Goal: Task Accomplishment & Management: Complete application form

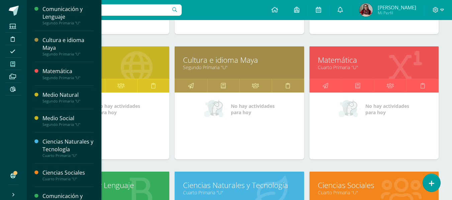
scroll to position [206, 0]
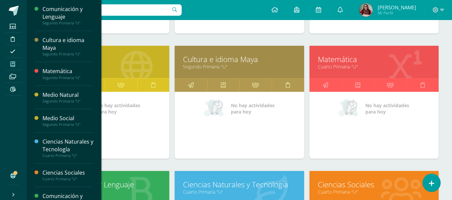
click at [342, 68] on link "Cuarto Primaria "U"" at bounding box center [374, 67] width 112 height 6
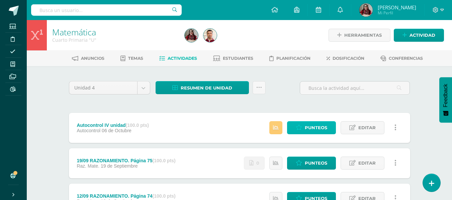
click at [314, 130] on span "Punteos" at bounding box center [316, 128] width 22 height 12
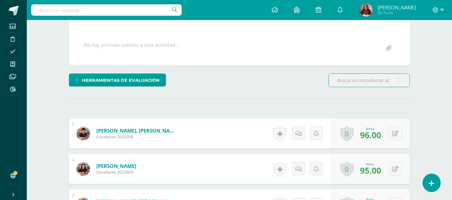
scroll to position [142, 0]
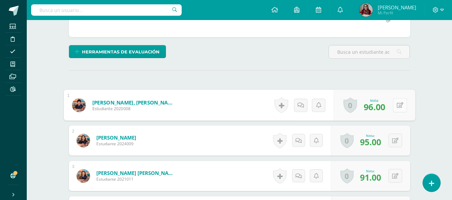
click at [397, 110] on button at bounding box center [400, 105] width 14 height 14
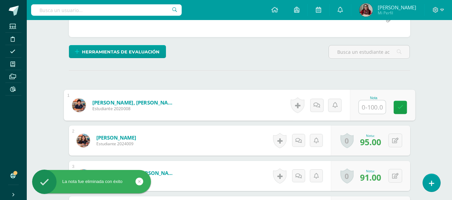
click at [377, 106] on input "text" at bounding box center [371, 107] width 27 height 13
type input "96"
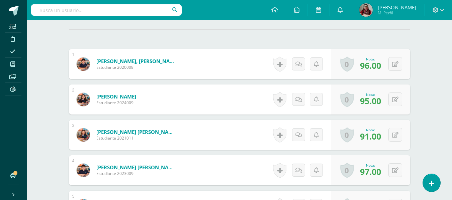
scroll to position [199, 0]
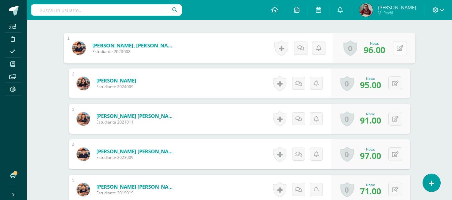
click at [399, 46] on button at bounding box center [400, 48] width 14 height 14
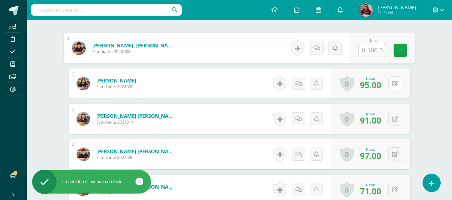
click at [398, 79] on button at bounding box center [395, 84] width 14 height 14
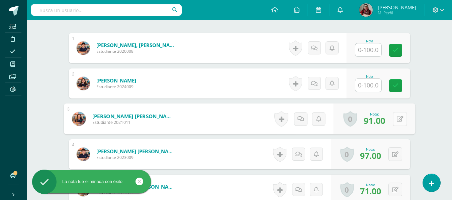
click at [391, 117] on div "0 Logros Logros obtenidos Aún no hay logros agregados Nota: 91.00" at bounding box center [374, 119] width 82 height 31
click at [402, 119] on icon at bounding box center [399, 119] width 7 height 6
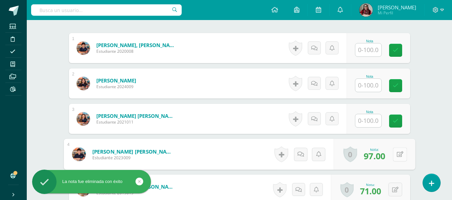
click at [391, 156] on div "0 [GEOGRAPHIC_DATA] Logros obtenidos Aún no hay logros agregados Nota: 97.00" at bounding box center [374, 154] width 82 height 31
click at [401, 151] on button at bounding box center [400, 154] width 14 height 14
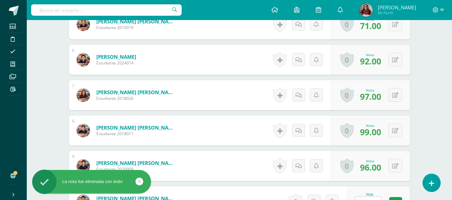
scroll to position [369, 0]
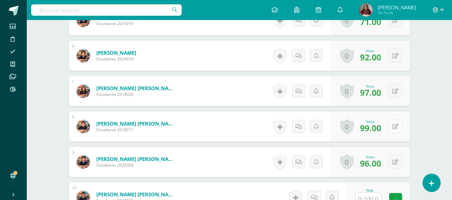
click at [393, 128] on button at bounding box center [395, 127] width 14 height 14
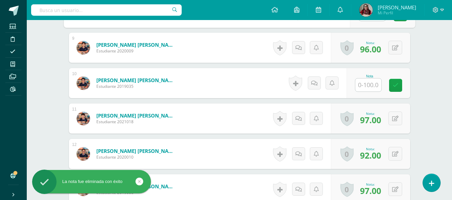
scroll to position [493, 0]
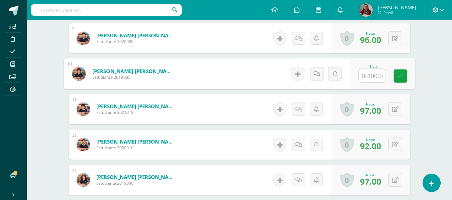
click at [373, 75] on input "text" at bounding box center [371, 75] width 27 height 13
type input "97"
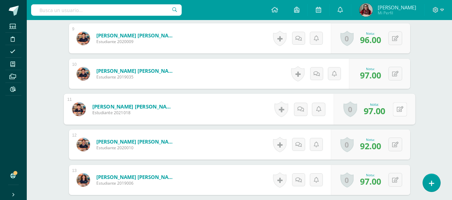
click at [390, 113] on div "0 [GEOGRAPHIC_DATA] Logros obtenidos Aún no hay logros agregados Nota: 97.00" at bounding box center [374, 109] width 82 height 31
click at [393, 112] on button at bounding box center [400, 109] width 14 height 14
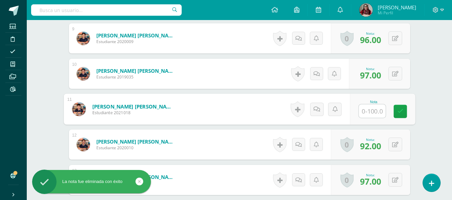
click at [395, 152] on div "0 Logros Logros obtenidos Aún no hay logros agregados Nota: 92.00" at bounding box center [370, 145] width 79 height 30
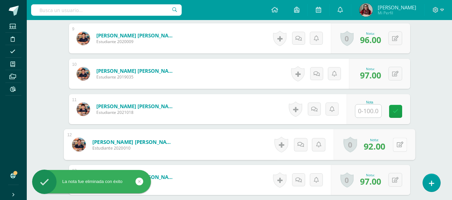
click at [397, 144] on icon at bounding box center [399, 145] width 7 height 6
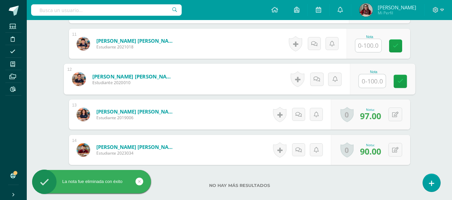
scroll to position [560, 0]
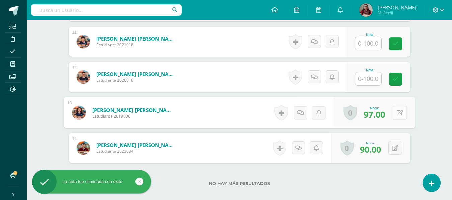
click at [399, 108] on button at bounding box center [400, 113] width 14 height 14
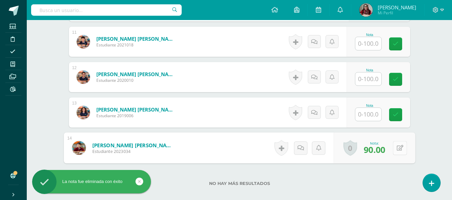
click at [395, 151] on button at bounding box center [400, 148] width 14 height 14
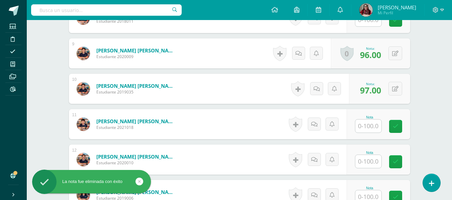
scroll to position [477, 0]
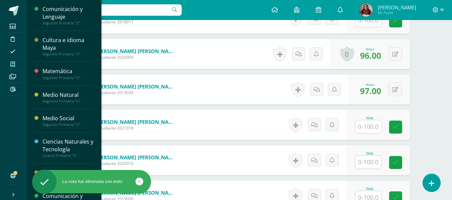
click at [17, 64] on span at bounding box center [12, 64] width 15 height 9
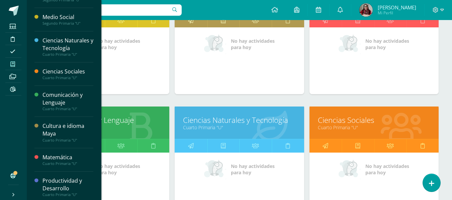
scroll to position [272, 0]
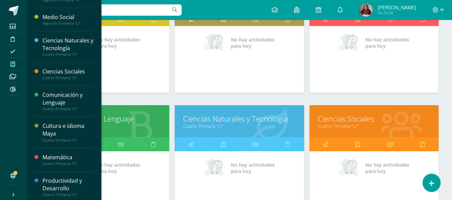
click at [137, 118] on link "Comunicación y Lenguaje" at bounding box center [104, 119] width 112 height 10
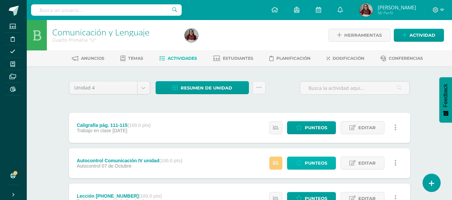
click at [329, 168] on link "Punteos" at bounding box center [311, 163] width 49 height 13
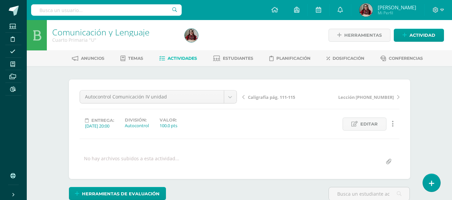
scroll to position [3, 0]
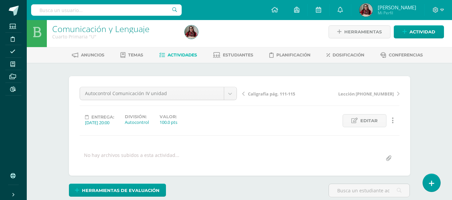
click at [295, 146] on div "Autocontrol Comunicación IV unidad Caligrafía pág. 111-115 Autocontrol Comunica…" at bounding box center [240, 126] width 320 height 78
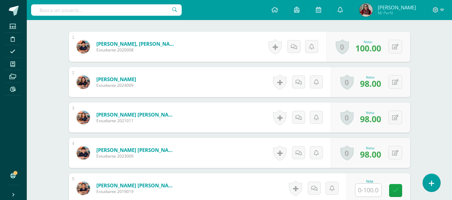
scroll to position [210, 0]
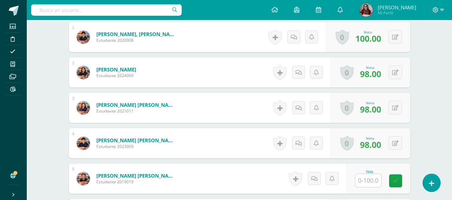
click at [367, 180] on input "text" at bounding box center [368, 180] width 26 height 13
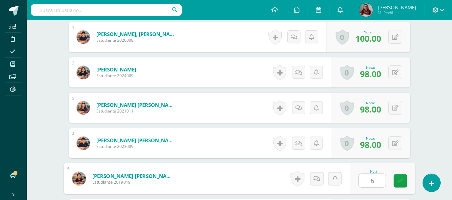
type input "61"
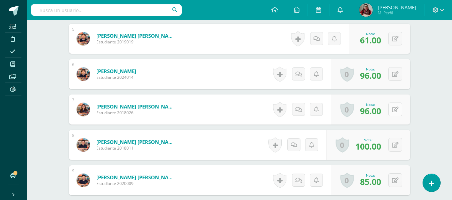
scroll to position [360, 0]
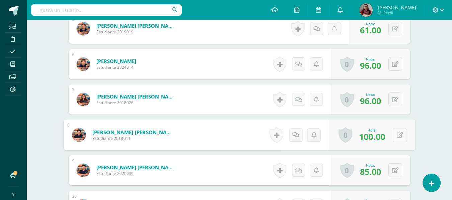
click at [389, 137] on div "0 [GEOGRAPHIC_DATA] Logros obtenidos Aún no hay logros agregados Nota: 100.00" at bounding box center [372, 135] width 86 height 31
click at [394, 136] on button at bounding box center [400, 135] width 14 height 14
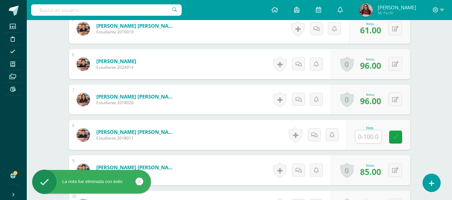
click at [388, 171] on div "0 Logros Logros obtenidos Aún no hay logros agregados Nota: 85.00" at bounding box center [370, 170] width 79 height 30
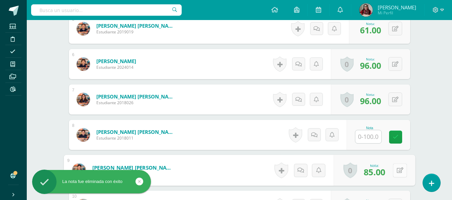
click at [394, 172] on button at bounding box center [400, 171] width 14 height 14
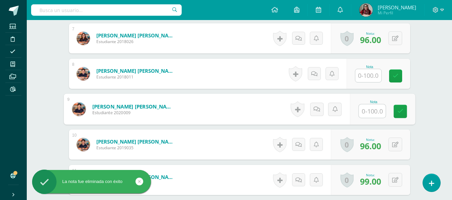
scroll to position [422, 0]
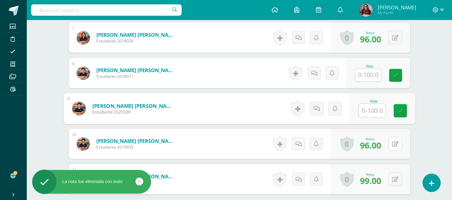
click at [394, 149] on button at bounding box center [395, 144] width 14 height 14
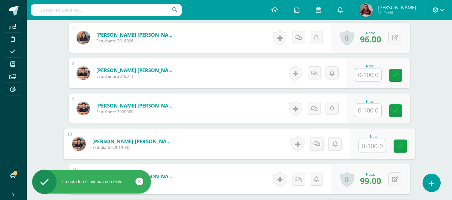
type input "96.00"
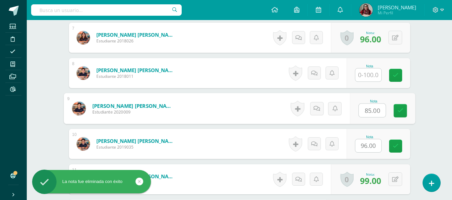
type input "85.00"
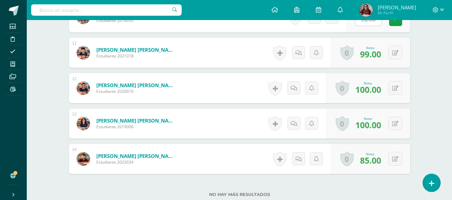
scroll to position [552, 0]
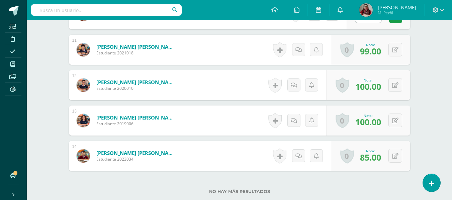
type input "100.00"
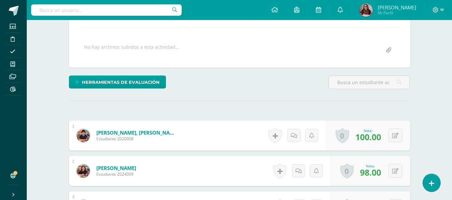
scroll to position [124, 0]
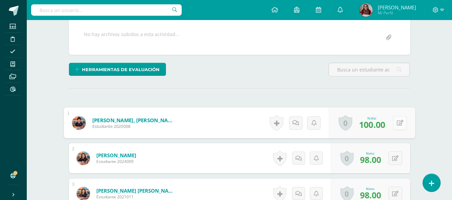
click at [398, 125] on icon at bounding box center [399, 123] width 7 height 6
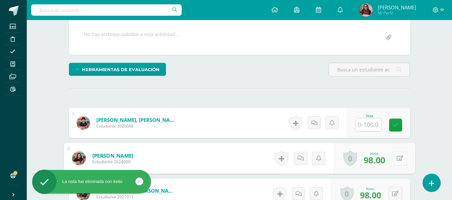
click at [392, 158] on div "0 Logros Logros obtenidos Aún no hay logros agregados Nota: 98.00" at bounding box center [374, 158] width 82 height 31
click at [399, 158] on icon at bounding box center [399, 158] width 7 height 6
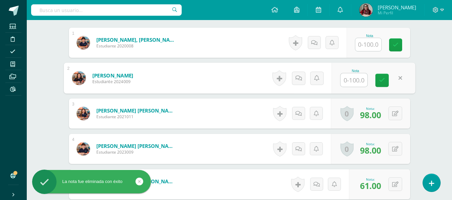
scroll to position [210, 0]
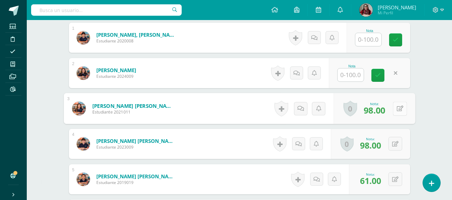
click at [401, 108] on button at bounding box center [400, 109] width 14 height 14
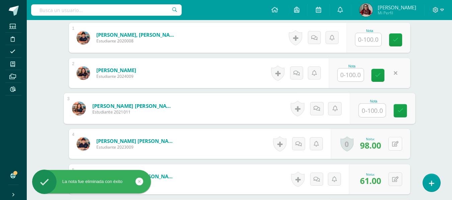
click at [394, 144] on button at bounding box center [395, 144] width 14 height 14
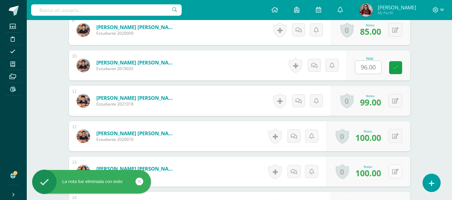
scroll to position [494, 0]
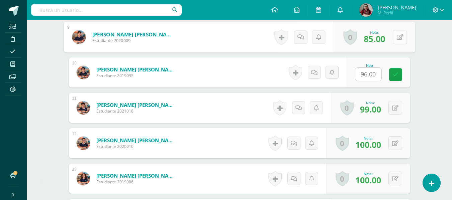
click at [398, 34] on icon at bounding box center [399, 37] width 7 height 6
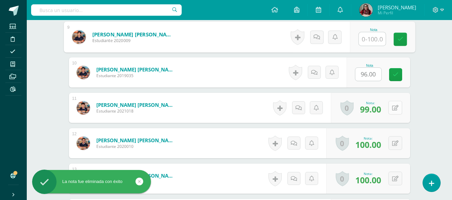
click at [389, 107] on div "0 [GEOGRAPHIC_DATA] Logros obtenidos Aún no hay logros agregados Nota: 99.00" at bounding box center [370, 108] width 79 height 30
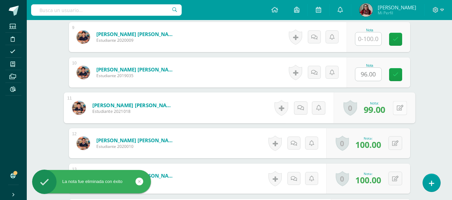
click at [398, 112] on button at bounding box center [400, 108] width 14 height 14
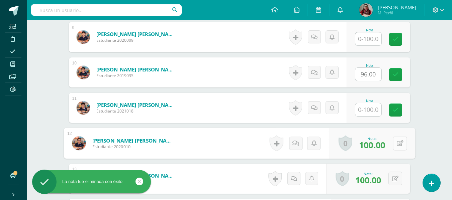
click at [397, 144] on icon at bounding box center [399, 143] width 7 height 6
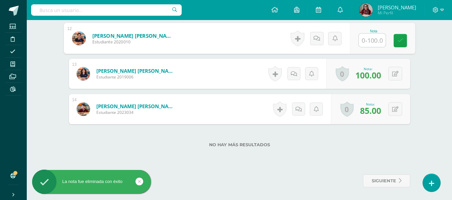
scroll to position [599, 0]
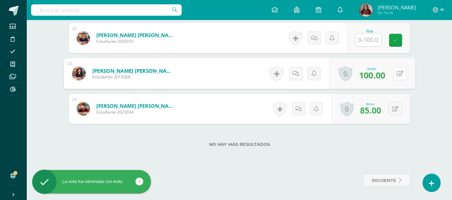
click at [397, 75] on icon at bounding box center [399, 74] width 7 height 6
click at [397, 107] on icon at bounding box center [395, 109] width 6 height 6
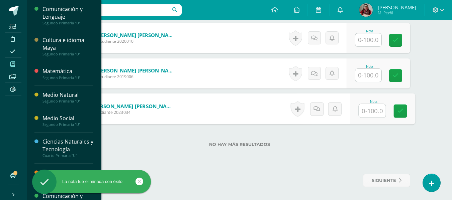
click at [13, 65] on icon at bounding box center [12, 64] width 5 height 5
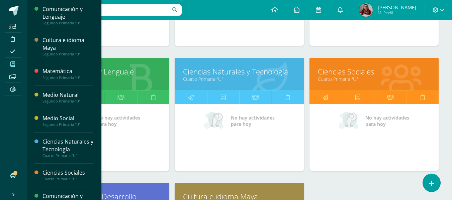
scroll to position [319, 0]
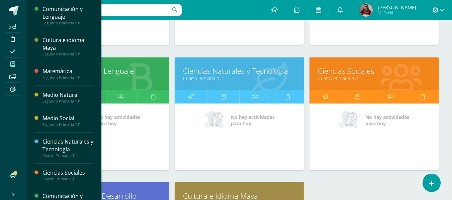
click at [217, 67] on link "Ciencias Naturales y Tecnología" at bounding box center [239, 71] width 112 height 10
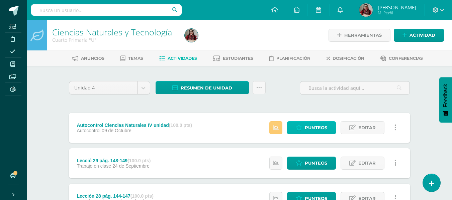
click at [308, 127] on span "Punteos" at bounding box center [316, 128] width 22 height 12
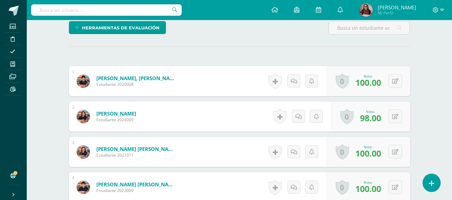
scroll to position [170, 0]
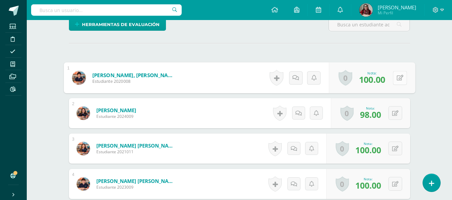
click at [398, 78] on icon at bounding box center [399, 78] width 7 height 6
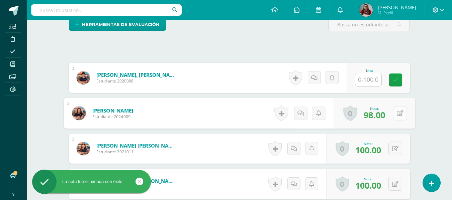
click at [393, 116] on button at bounding box center [400, 113] width 14 height 14
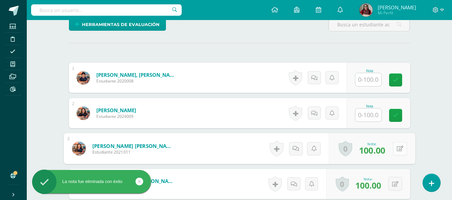
click at [396, 151] on button at bounding box center [400, 149] width 14 height 14
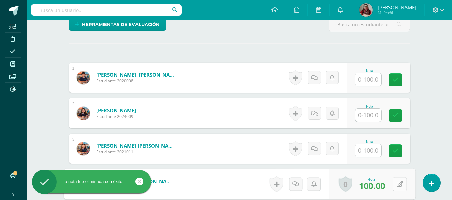
click at [390, 185] on div "0 [GEOGRAPHIC_DATA] Logros obtenidos Aún no hay logros agregados Nota: 100.00" at bounding box center [372, 184] width 86 height 31
click at [404, 182] on button at bounding box center [400, 184] width 14 height 14
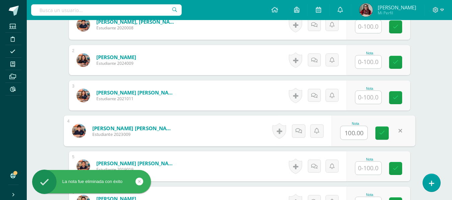
scroll to position [226, 0]
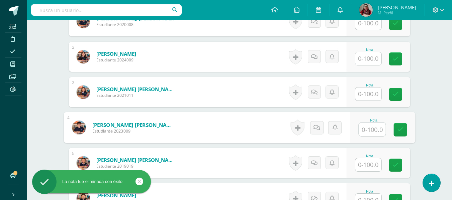
click at [363, 168] on input "text" at bounding box center [368, 165] width 26 height 13
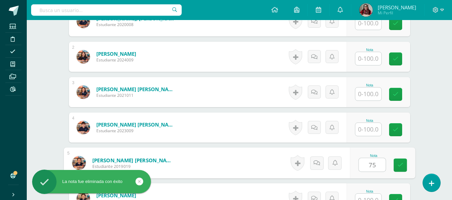
type input "75"
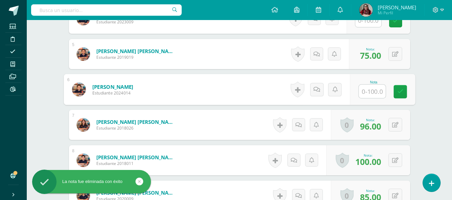
scroll to position [353, 0]
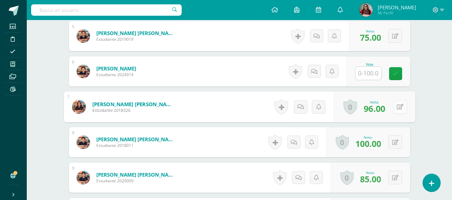
click at [397, 109] on icon at bounding box center [399, 107] width 7 height 6
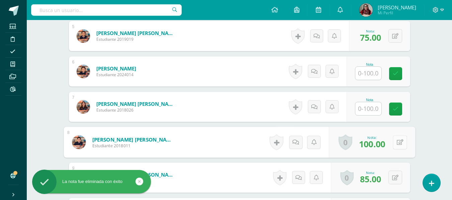
click at [399, 140] on button at bounding box center [400, 142] width 14 height 14
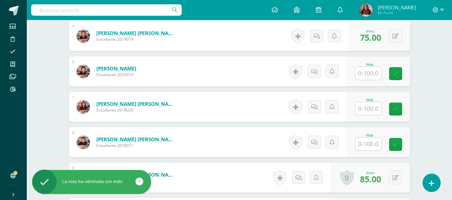
click at [403, 175] on div "0 Logros Logros obtenidos Aún no hay logros agregados Nota: 85.00" at bounding box center [370, 178] width 79 height 30
click at [394, 180] on button at bounding box center [400, 178] width 14 height 14
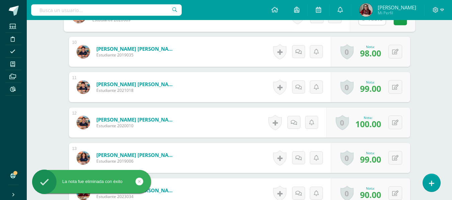
scroll to position [514, 0]
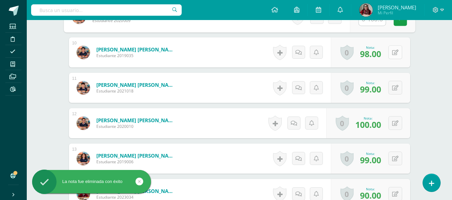
click at [393, 51] on button at bounding box center [395, 52] width 14 height 14
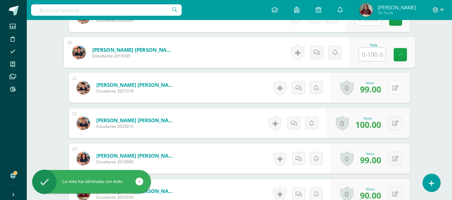
click at [390, 87] on div "0 Logros Logros obtenidos Aún no hay logros agregados Nota: 99.00" at bounding box center [370, 88] width 79 height 30
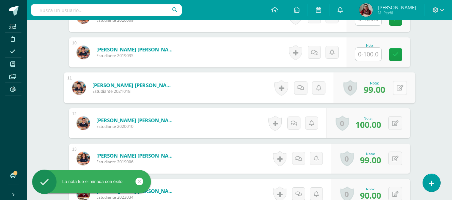
click at [397, 86] on icon at bounding box center [399, 88] width 7 height 6
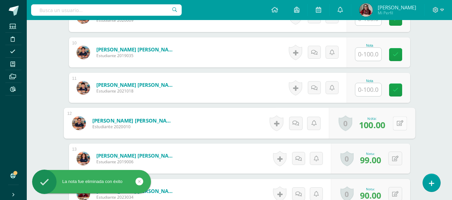
click at [396, 125] on icon at bounding box center [399, 123] width 7 height 6
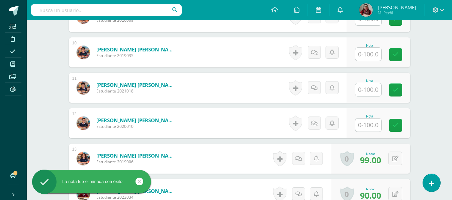
click at [395, 167] on div "0 Logros Logros obtenidos Aún no hay logros agregados Nota: 99.00" at bounding box center [370, 159] width 79 height 30
click at [398, 163] on button at bounding box center [395, 159] width 14 height 14
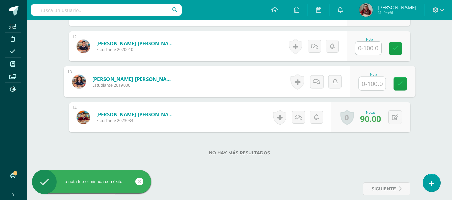
scroll to position [593, 0]
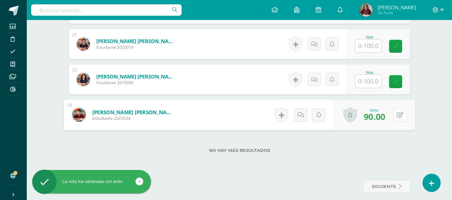
click at [395, 120] on button at bounding box center [400, 115] width 14 height 14
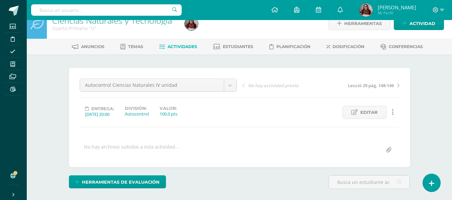
scroll to position [0, 0]
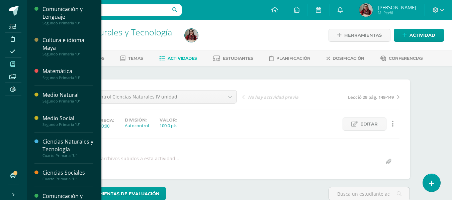
click at [12, 64] on icon at bounding box center [12, 64] width 5 height 5
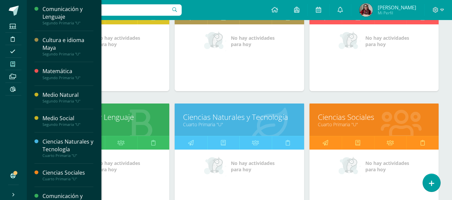
scroll to position [290, 0]
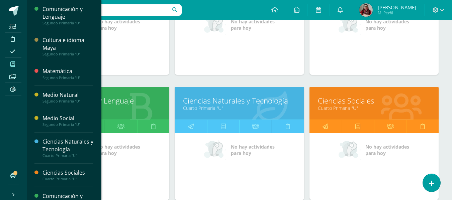
click at [350, 102] on link "Ciencias Sociales" at bounding box center [374, 101] width 112 height 10
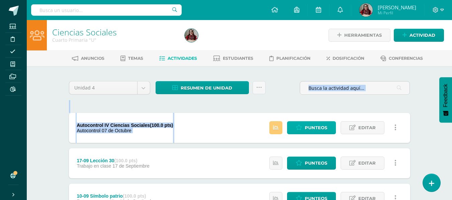
drag, startPoint x: 0, startPoint y: 0, endPoint x: 309, endPoint y: 122, distance: 332.4
click at [309, 122] on span "Punteos" at bounding box center [316, 128] width 22 height 12
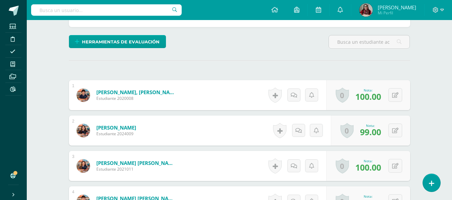
scroll to position [156, 0]
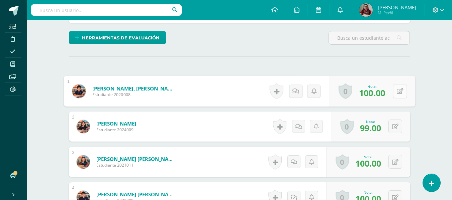
click at [398, 87] on button at bounding box center [400, 91] width 14 height 14
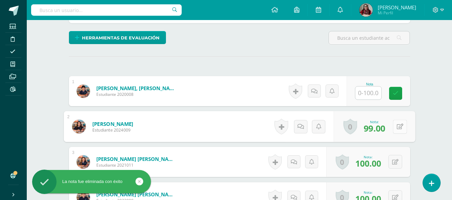
click at [391, 124] on div "0 [GEOGRAPHIC_DATA] Logros obtenidos Aún no hay logros agregados Nota: 99.00" at bounding box center [374, 126] width 82 height 31
click at [403, 128] on button at bounding box center [400, 127] width 14 height 14
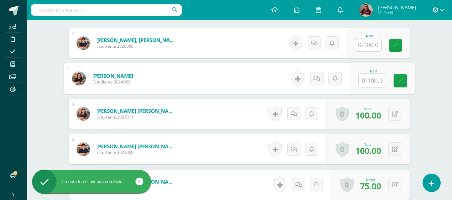
scroll to position [205, 0]
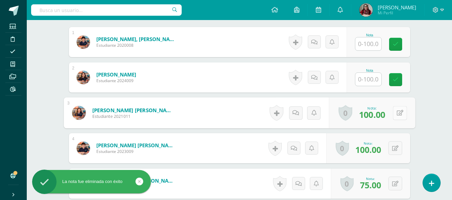
click at [396, 113] on button at bounding box center [400, 113] width 14 height 14
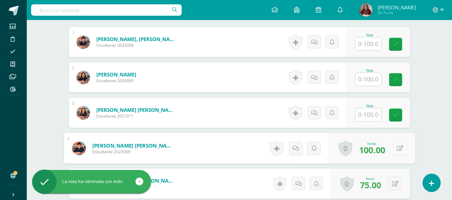
click at [400, 145] on button at bounding box center [400, 148] width 14 height 14
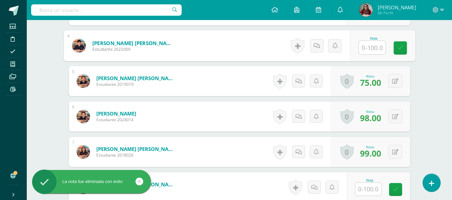
scroll to position [309, 0]
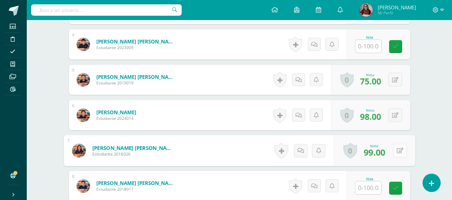
click at [397, 148] on icon at bounding box center [399, 151] width 7 height 6
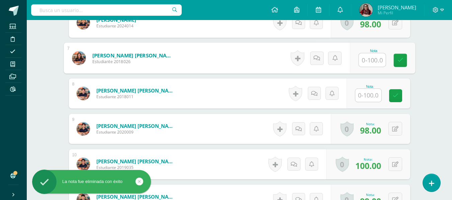
scroll to position [415, 0]
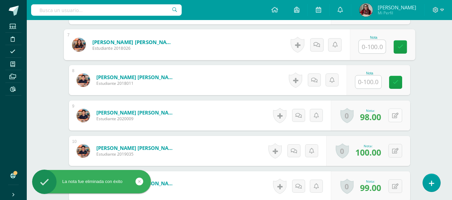
click at [393, 115] on button at bounding box center [395, 116] width 14 height 14
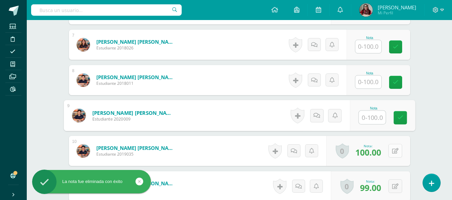
click at [391, 147] on div "0 Logros Logros obtenidos Aún no hay logros agregados Nota: 100.00" at bounding box center [368, 151] width 84 height 30
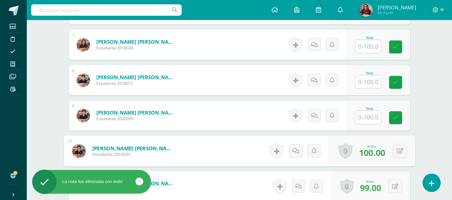
click at [407, 157] on div "0 Logros Logros obtenidos Aún no hay logros agregados Nota: 100.00" at bounding box center [372, 151] width 86 height 31
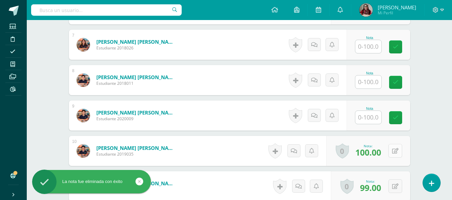
click at [400, 154] on button at bounding box center [395, 151] width 14 height 14
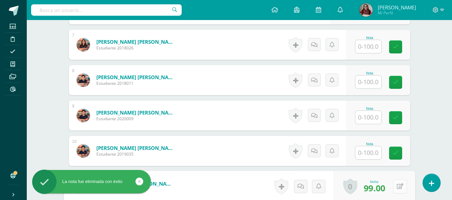
click at [395, 188] on button at bounding box center [400, 187] width 14 height 14
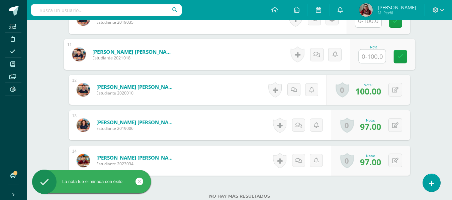
scroll to position [548, 0]
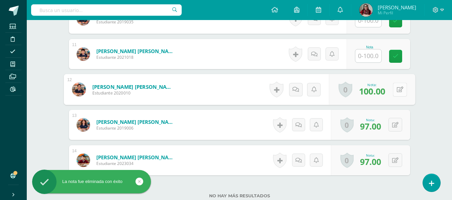
click at [393, 92] on button at bounding box center [400, 90] width 14 height 14
click at [391, 122] on div "0 Logros Logros obtenidos Aún no hay logros agregados Nota: 97.00" at bounding box center [370, 125] width 79 height 30
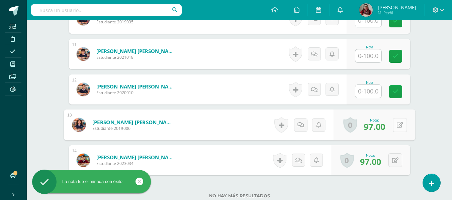
click at [402, 128] on button at bounding box center [400, 125] width 14 height 14
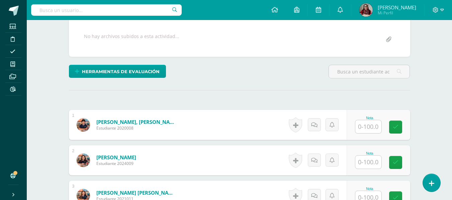
scroll to position [0, 0]
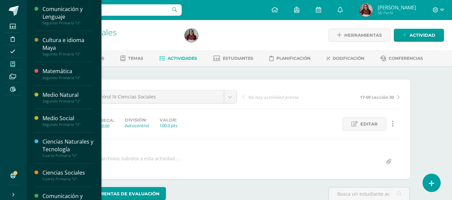
click at [10, 66] on span at bounding box center [12, 64] width 15 height 9
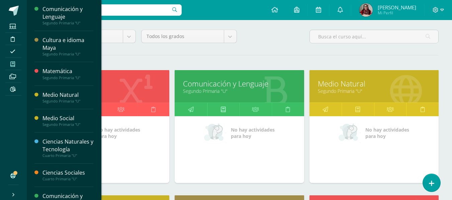
scroll to position [56, 0]
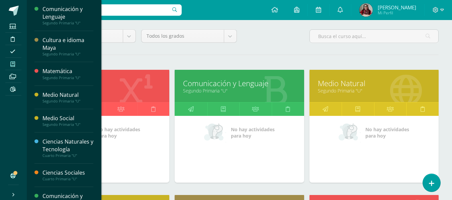
click at [117, 81] on link "Matemática" at bounding box center [104, 83] width 112 height 10
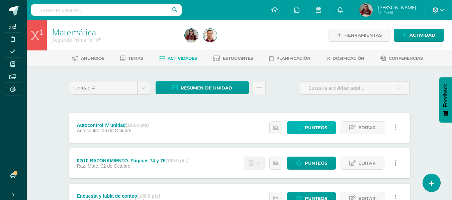
click at [304, 130] on link "Punteos" at bounding box center [311, 127] width 49 height 13
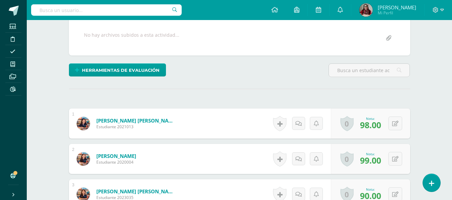
scroll to position [121, 0]
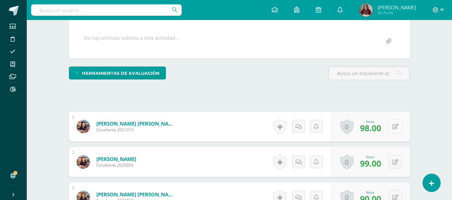
click at [394, 127] on button at bounding box center [395, 127] width 14 height 14
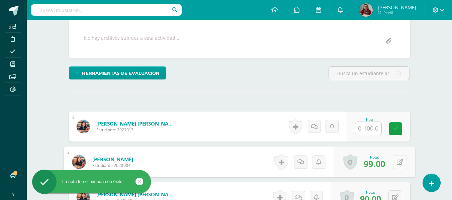
click at [396, 162] on button at bounding box center [400, 162] width 14 height 14
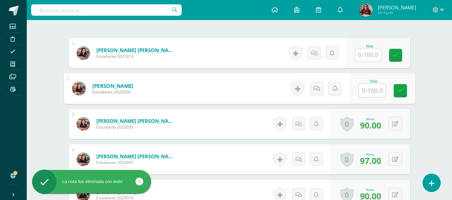
scroll to position [195, 0]
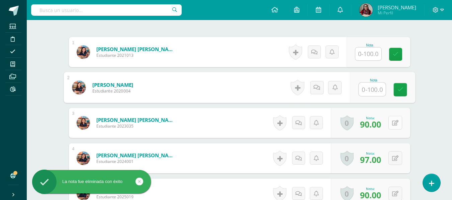
click at [399, 122] on button at bounding box center [395, 123] width 14 height 14
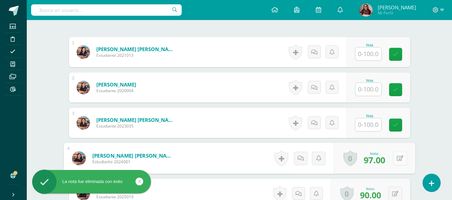
click at [400, 155] on button at bounding box center [400, 158] width 14 height 14
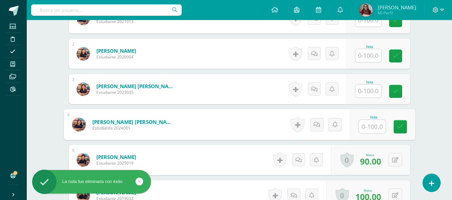
scroll to position [229, 0]
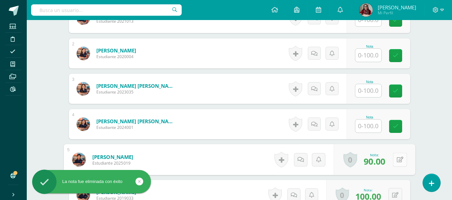
click at [389, 157] on div "0 Logros Logros obtenidos Aún no hay logros agregados Nota: 90.00" at bounding box center [374, 159] width 82 height 31
click at [396, 159] on button at bounding box center [400, 160] width 14 height 14
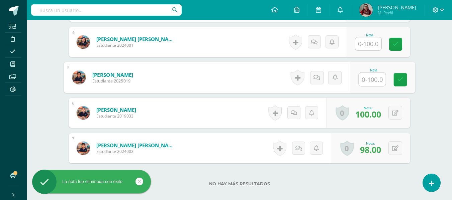
scroll to position [312, 0]
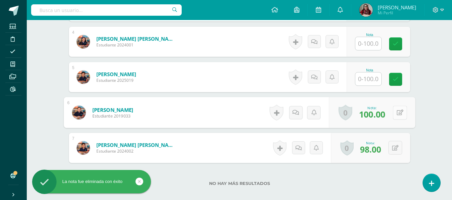
click at [394, 109] on button at bounding box center [400, 113] width 14 height 14
click at [395, 147] on icon at bounding box center [395, 148] width 6 height 6
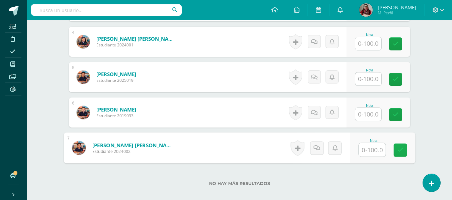
click at [396, 148] on link at bounding box center [399, 150] width 13 height 13
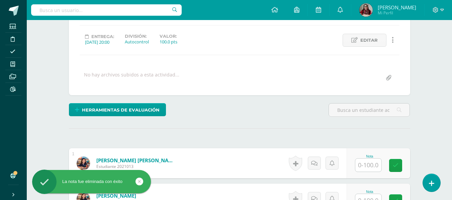
scroll to position [0, 0]
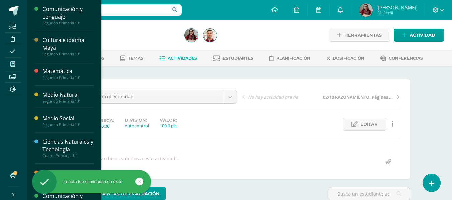
click at [19, 66] on span at bounding box center [12, 64] width 15 height 9
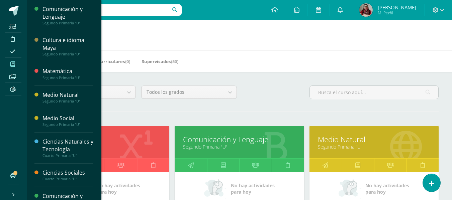
click at [231, 141] on link "Comunicación y Lenguaje" at bounding box center [239, 139] width 112 height 10
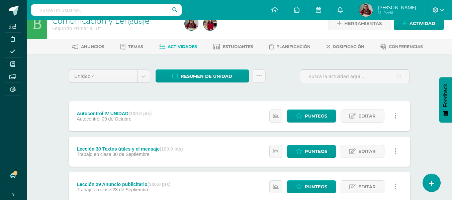
scroll to position [13, 0]
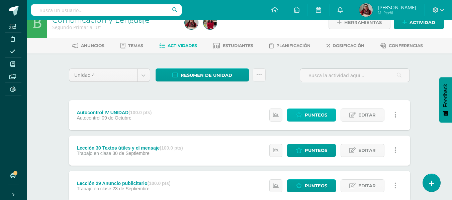
click at [304, 120] on link "Punteos" at bounding box center [311, 115] width 49 height 13
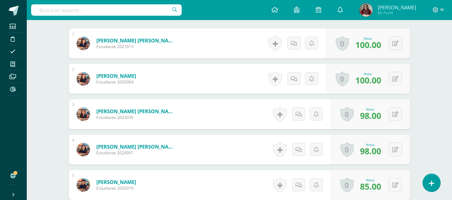
scroll to position [206, 0]
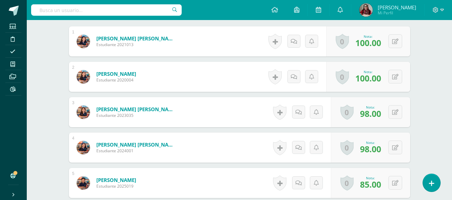
click at [67, 143] on div "¿Estás seguro que quieres eliminar esta actividad? Esto borrará la actividad y …" at bounding box center [239, 103] width 346 height 459
click at [401, 46] on button at bounding box center [395, 41] width 14 height 14
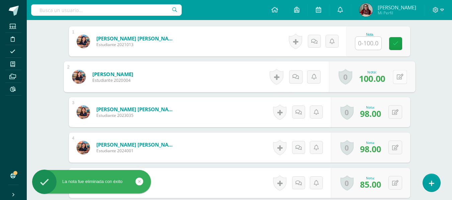
click at [397, 75] on icon at bounding box center [399, 77] width 7 height 6
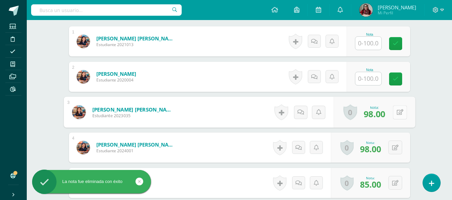
click at [395, 107] on button at bounding box center [400, 112] width 14 height 14
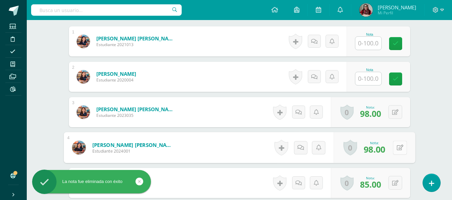
click at [394, 148] on button at bounding box center [400, 148] width 14 height 14
click at [401, 109] on button at bounding box center [395, 112] width 14 height 14
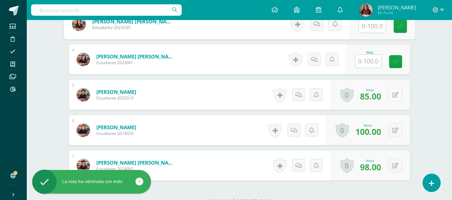
scroll to position [298, 0]
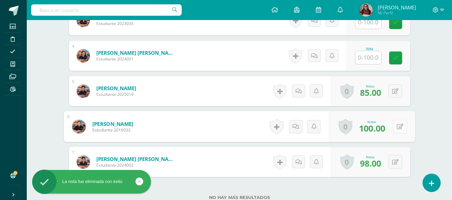
click at [396, 123] on button at bounding box center [400, 127] width 14 height 14
click at [394, 166] on button at bounding box center [395, 162] width 14 height 14
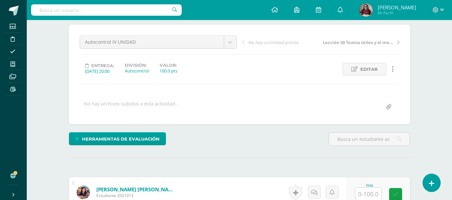
scroll to position [53, 0]
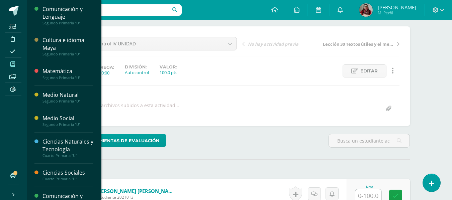
click at [12, 58] on link "Mis cursos" at bounding box center [13, 64] width 16 height 13
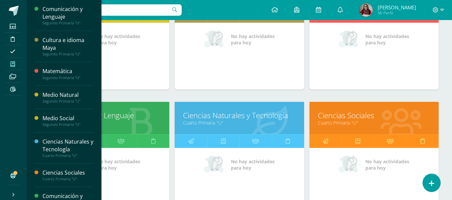
scroll to position [282, 0]
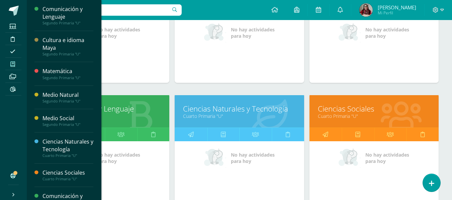
click at [234, 114] on link "Ciencias Naturales y Tecnología" at bounding box center [239, 109] width 112 height 10
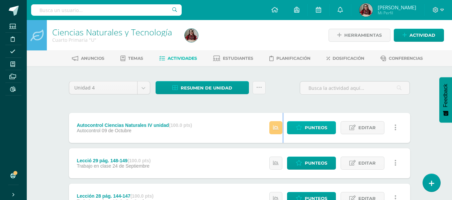
drag, startPoint x: 313, startPoint y: 135, endPoint x: 320, endPoint y: 130, distance: 8.6
click at [320, 130] on div "Estatus de Actividad: 13 Estudiantes sin calificar 0 Estudiantes con cero Media…" at bounding box center [334, 128] width 151 height 30
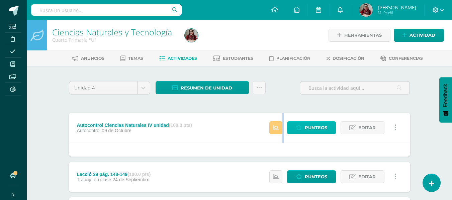
click at [306, 123] on span "Punteos" at bounding box center [316, 128] width 22 height 12
click at [305, 125] on link "Punteos" at bounding box center [311, 127] width 49 height 13
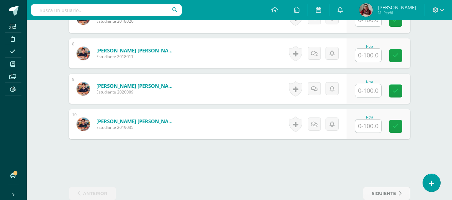
scroll to position [455, 0]
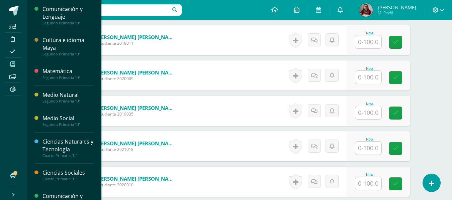
click at [12, 60] on span at bounding box center [12, 64] width 15 height 9
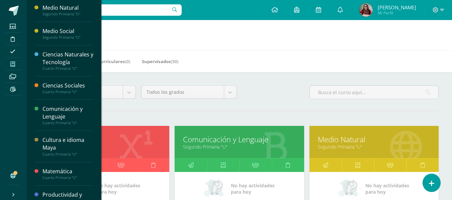
scroll to position [88, 0]
click at [342, 134] on link "Medio Natural" at bounding box center [374, 139] width 112 height 10
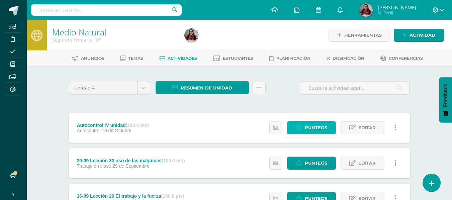
click at [314, 131] on span "Punteos" at bounding box center [316, 128] width 22 height 12
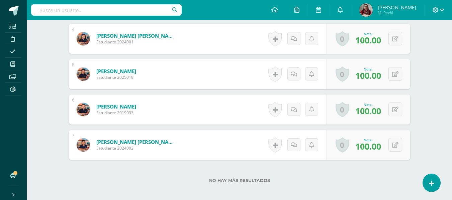
scroll to position [316, 0]
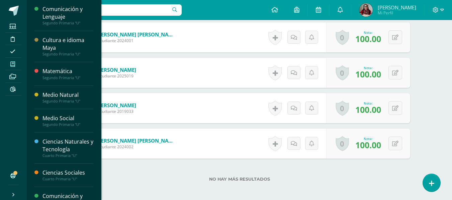
click at [6, 62] on span at bounding box center [12, 64] width 15 height 9
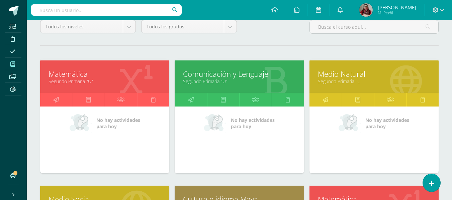
scroll to position [75, 0]
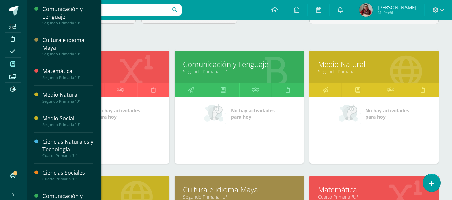
click at [119, 196] on link "Segundo Primaria "U"" at bounding box center [104, 197] width 112 height 6
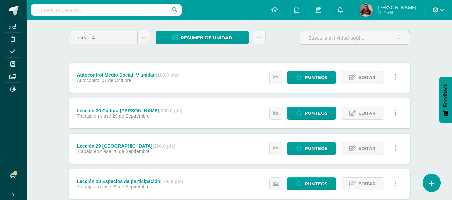
scroll to position [49, 0]
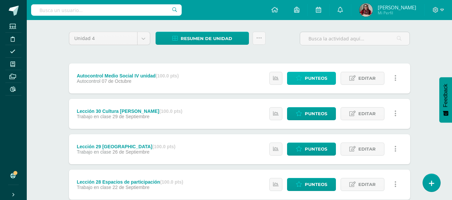
click at [317, 84] on span "Punteos" at bounding box center [316, 78] width 22 height 12
click at [317, 76] on span "Punteos" at bounding box center [316, 78] width 22 height 12
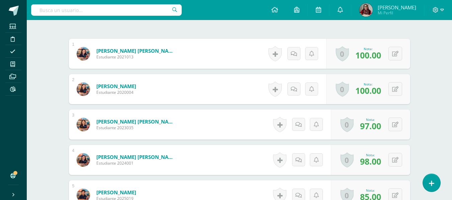
scroll to position [99, 0]
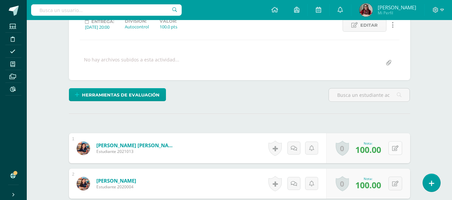
click at [400, 147] on button at bounding box center [395, 148] width 14 height 14
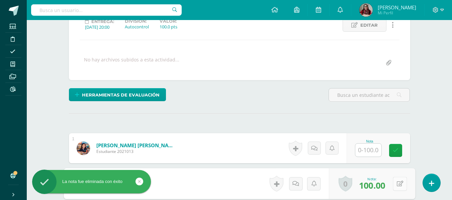
click at [392, 186] on div "0 Logros Logros obtenidos Aún no hay logros agregados Nota: 100.00" at bounding box center [372, 184] width 86 height 31
click at [401, 182] on icon at bounding box center [399, 184] width 7 height 6
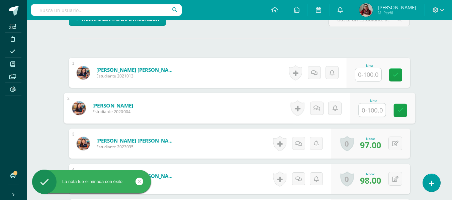
scroll to position [189, 0]
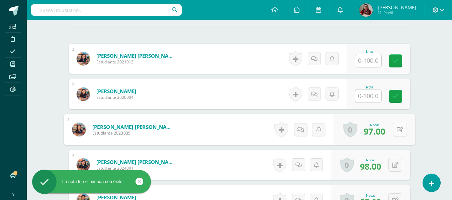
click at [397, 128] on icon at bounding box center [399, 130] width 7 height 6
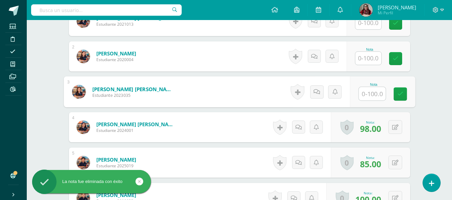
scroll to position [239, 0]
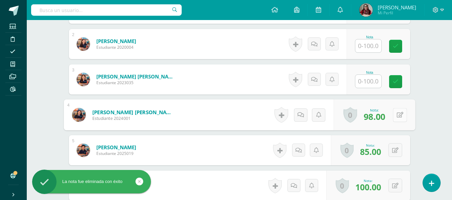
click at [397, 119] on button at bounding box center [400, 115] width 14 height 14
click at [396, 152] on button at bounding box center [395, 150] width 14 height 14
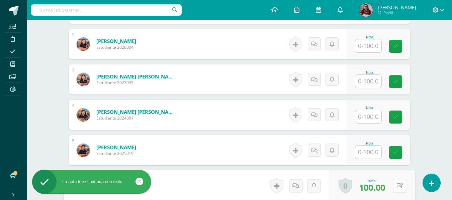
click at [393, 190] on button at bounding box center [400, 186] width 14 height 14
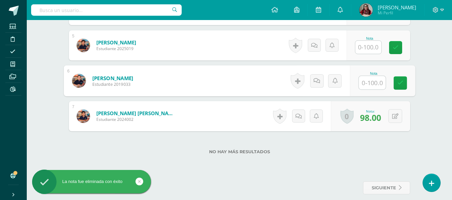
scroll to position [344, 0]
click at [397, 109] on button at bounding box center [395, 116] width 14 height 14
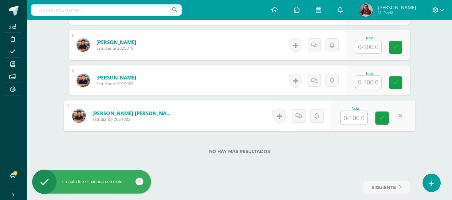
type input "}"
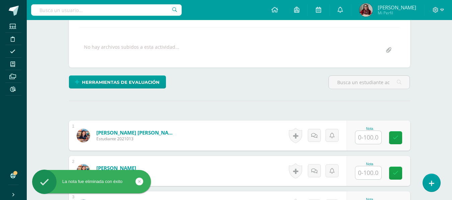
scroll to position [0, 0]
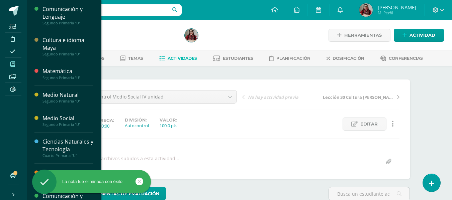
click at [13, 64] on icon at bounding box center [12, 64] width 5 height 5
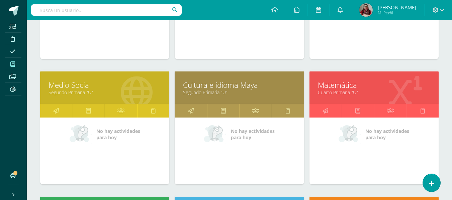
scroll to position [180, 0]
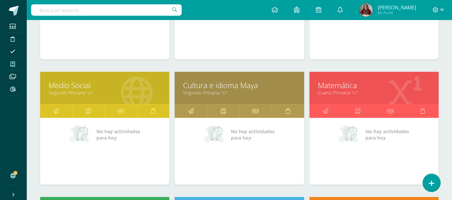
click at [220, 83] on link "Cultura e idioma Maya" at bounding box center [239, 85] width 112 height 10
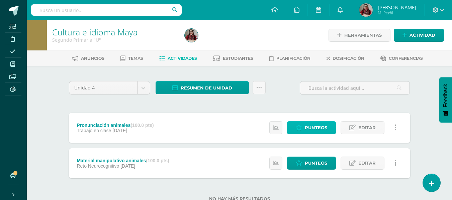
click at [327, 124] on link "Punteos" at bounding box center [311, 127] width 49 height 13
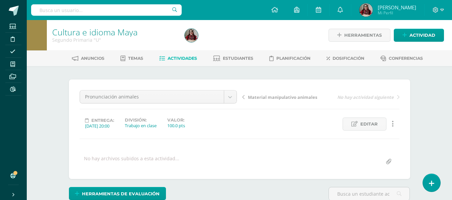
click at [174, 61] on span "Actividades" at bounding box center [182, 58] width 29 height 5
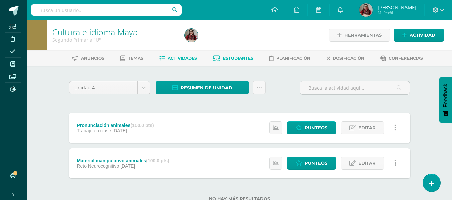
scroll to position [23, 0]
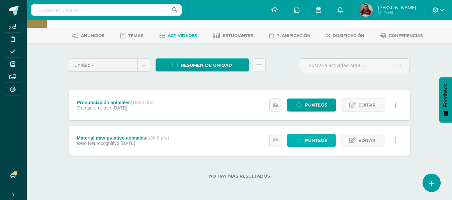
click at [325, 142] on span "Punteos" at bounding box center [316, 140] width 22 height 12
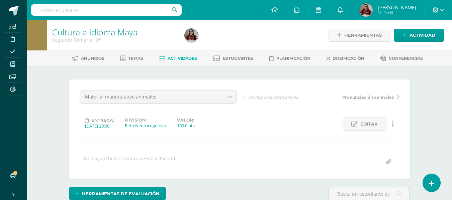
click at [180, 55] on link "Actividades" at bounding box center [178, 58] width 38 height 11
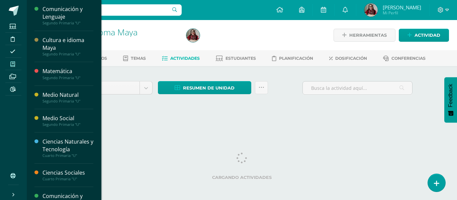
click at [17, 62] on span at bounding box center [12, 64] width 15 height 9
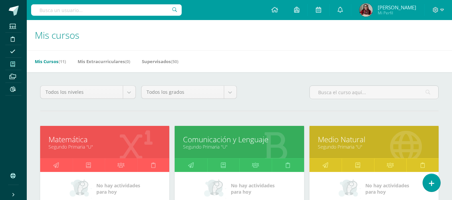
drag, startPoint x: 125, startPoint y: 118, endPoint x: 202, endPoint y: 123, distance: 77.1
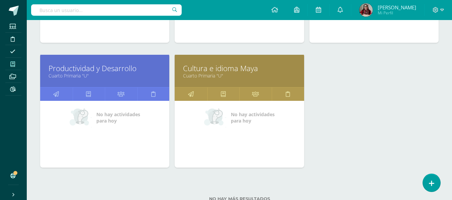
scroll to position [447, 0]
click at [219, 71] on link "Cultura e idioma Maya" at bounding box center [239, 68] width 112 height 10
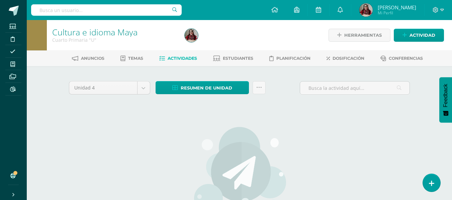
scroll to position [1, 0]
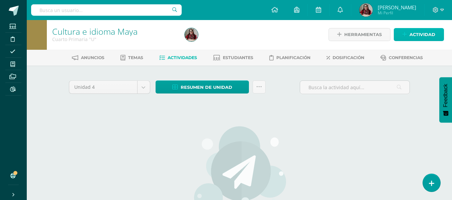
click at [408, 36] on link "Actividad" at bounding box center [419, 34] width 50 height 13
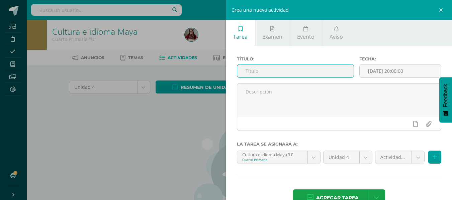
click at [291, 76] on input "text" at bounding box center [295, 71] width 116 height 13
type input "Pronunciación animales"
click at [395, 162] on body "Estudiantes Disciplina Asistencia Mis cursos Archivos Reportes Soporte Ayuda Re…" at bounding box center [226, 143] width 452 height 289
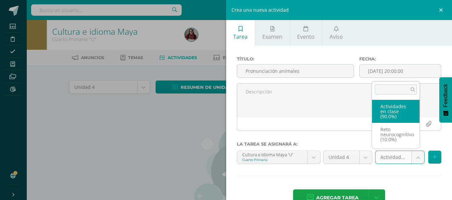
select select "203772"
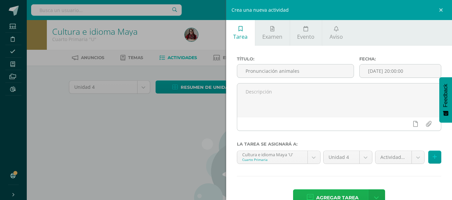
click at [330, 199] on span "Agregar tarea" at bounding box center [337, 198] width 42 height 16
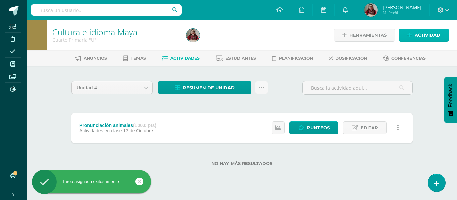
click at [416, 33] on span "Actividad" at bounding box center [427, 35] width 26 height 12
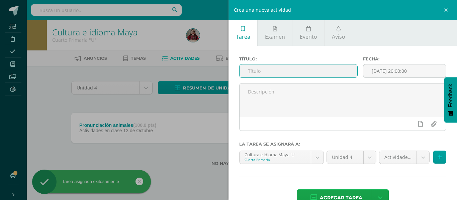
click at [334, 69] on input "text" at bounding box center [298, 71] width 118 height 13
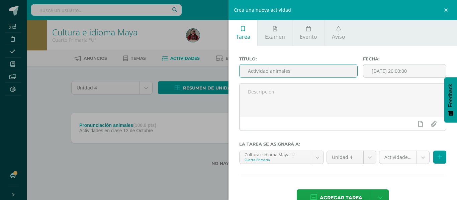
type input "Actividad animales"
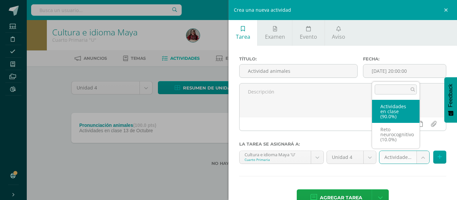
click at [392, 153] on body "Tarea asignada exitosamente Estudiantes Disciplina Asistencia Mis cursos Archiv…" at bounding box center [228, 94] width 457 height 188
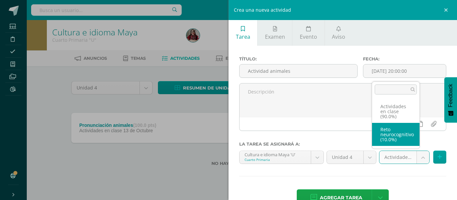
select select "203773"
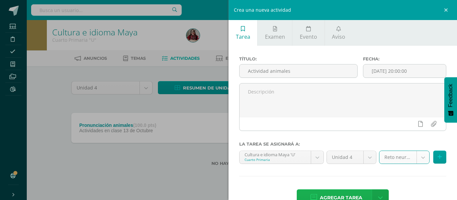
click at [343, 191] on span "Agregar tarea" at bounding box center [341, 198] width 42 height 16
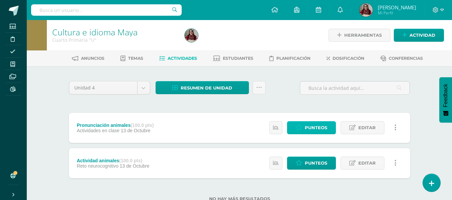
click at [327, 134] on link "Punteos" at bounding box center [311, 127] width 49 height 13
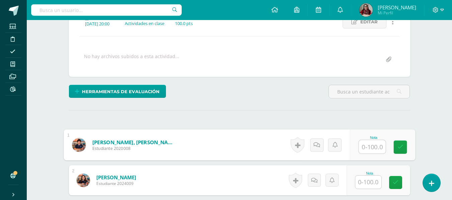
scroll to position [103, 0]
click at [361, 149] on input "text" at bounding box center [371, 146] width 27 height 13
type input "100"
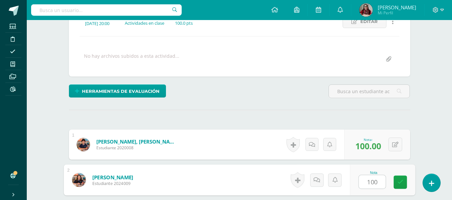
type input "100"
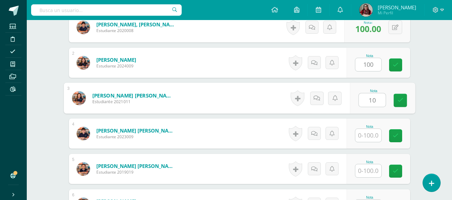
scroll to position [220, 0]
type input "10"
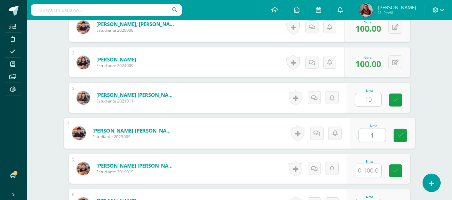
type input "10"
type input "10.00"
type input "100"
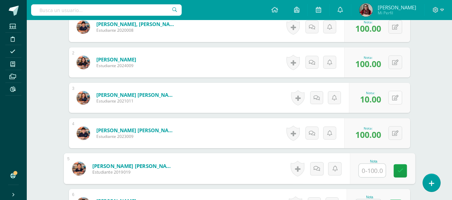
click at [398, 100] on icon at bounding box center [395, 98] width 6 height 6
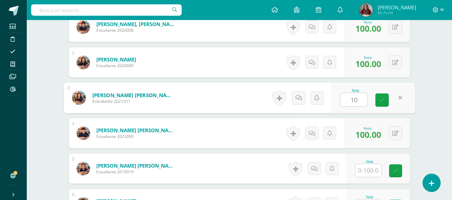
type input "100"
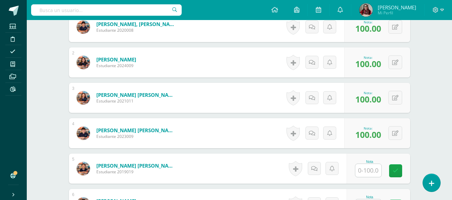
click at [371, 171] on input "text" at bounding box center [368, 170] width 26 height 13
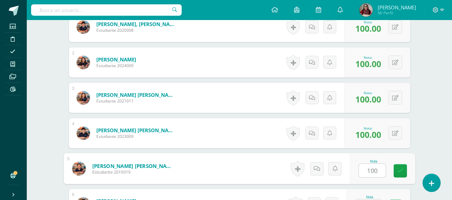
type input "100"
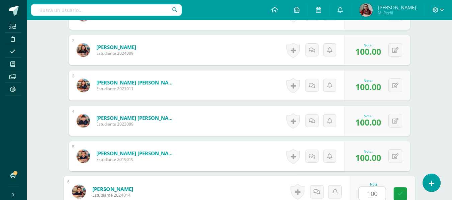
type input "100"
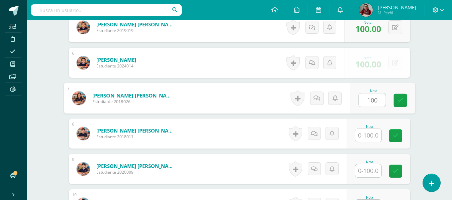
type input "100"
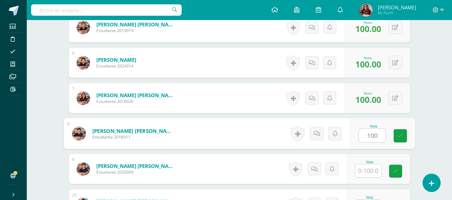
type input "100"
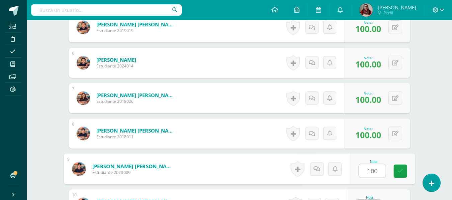
type input "100"
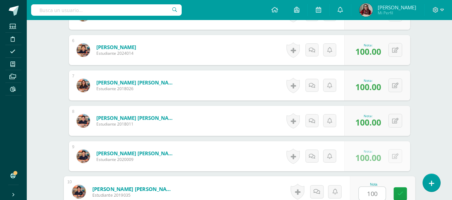
type input "100"
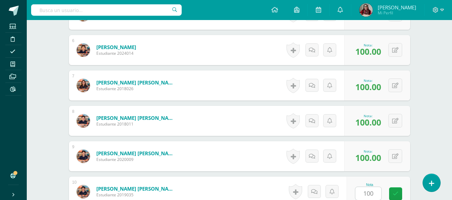
scroll to position [504, 0]
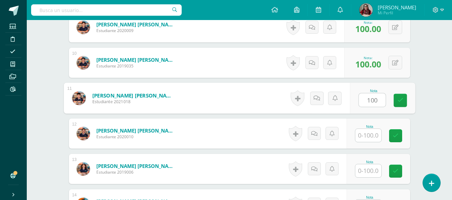
type input "100"
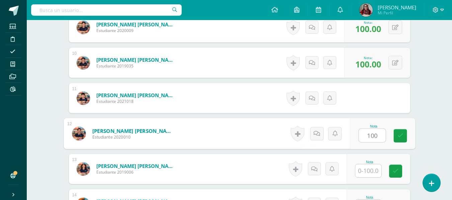
type input "100"
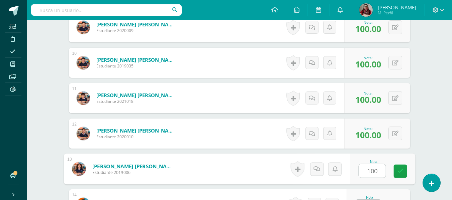
type input "100"
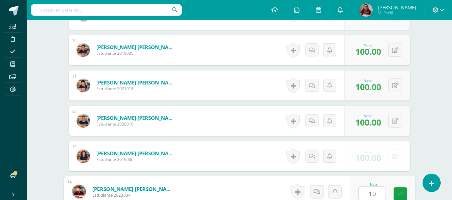
type input "100"
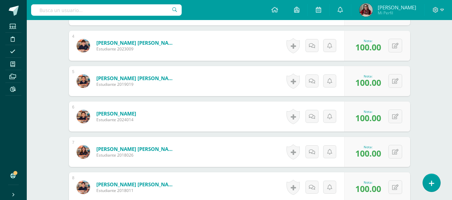
scroll to position [307, 0]
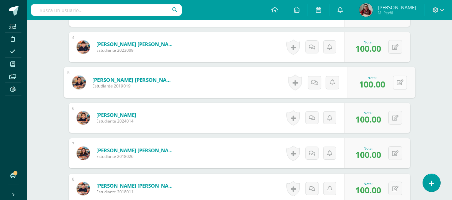
click at [396, 86] on button at bounding box center [400, 83] width 14 height 14
type input "90"
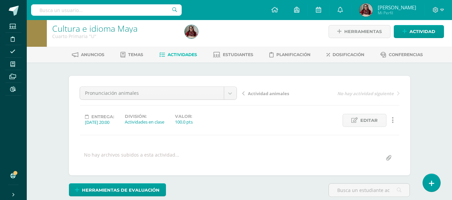
scroll to position [0, 0]
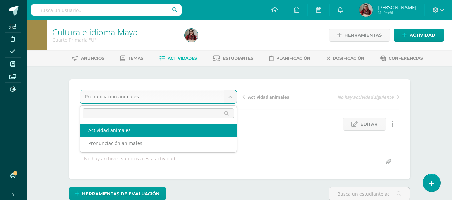
select select "/dashboard/teacher/grade-activity/221923/"
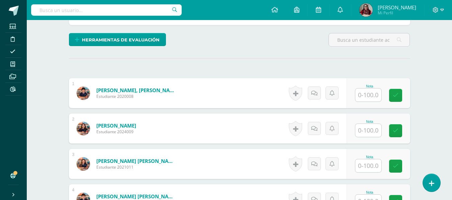
scroll to position [155, 0]
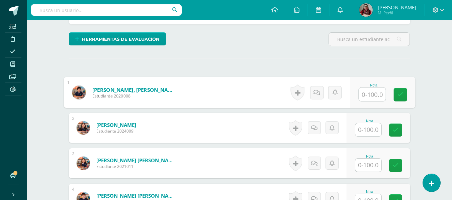
click at [372, 95] on input "text" at bounding box center [371, 94] width 27 height 13
type input "9"
type input "100"
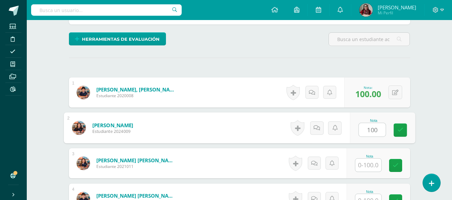
type input "100"
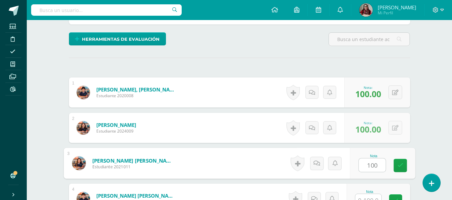
type input "100"
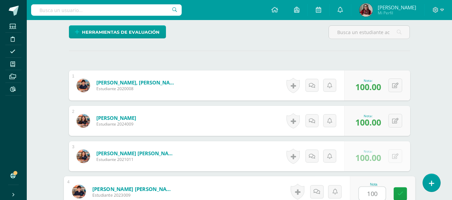
type input "100"
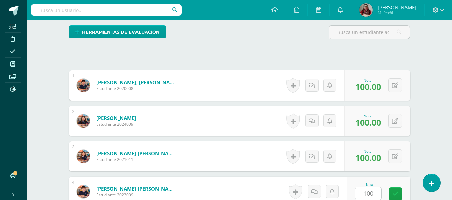
scroll to position [291, 0]
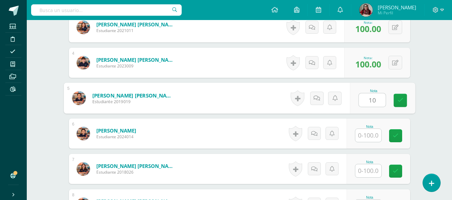
type input "1"
type input "95"
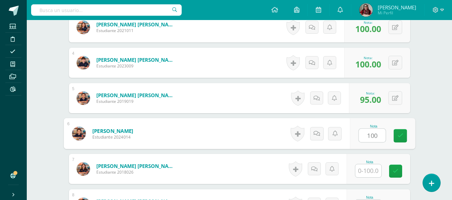
type input "100"
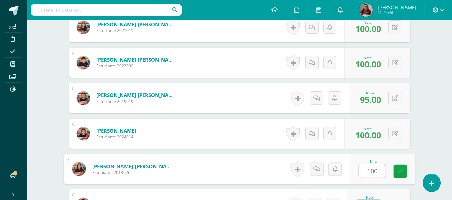
type input "100"
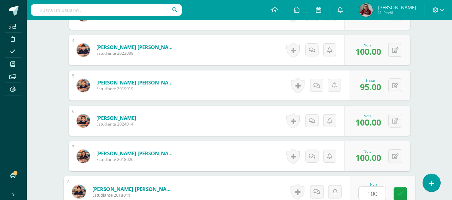
type input "100"
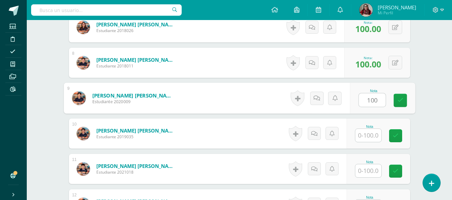
type input "100"
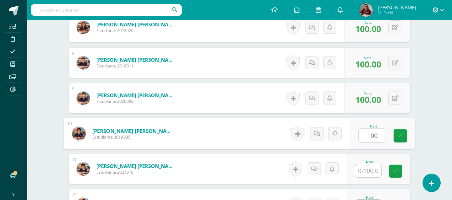
type input "100"
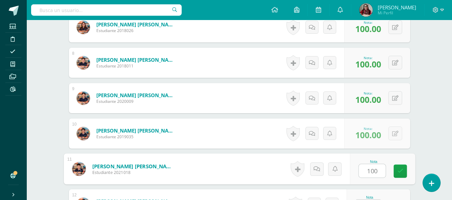
type input "100"
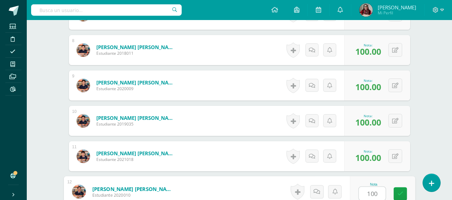
type input "100"
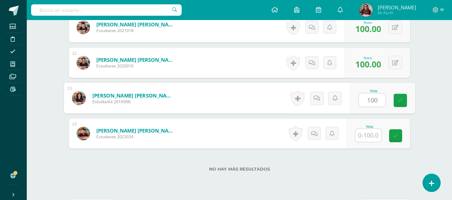
type input "100"
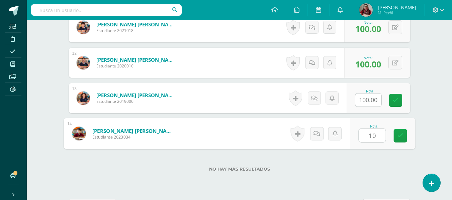
type input "100"
